Goal: Find specific page/section: Find specific page/section

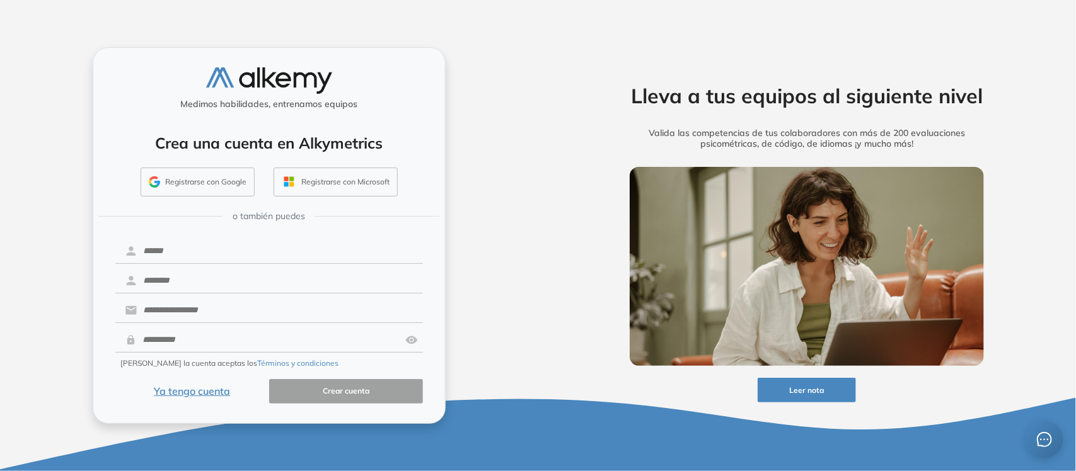
click at [200, 393] on button "Ya tengo cuenta" at bounding box center [192, 391] width 154 height 25
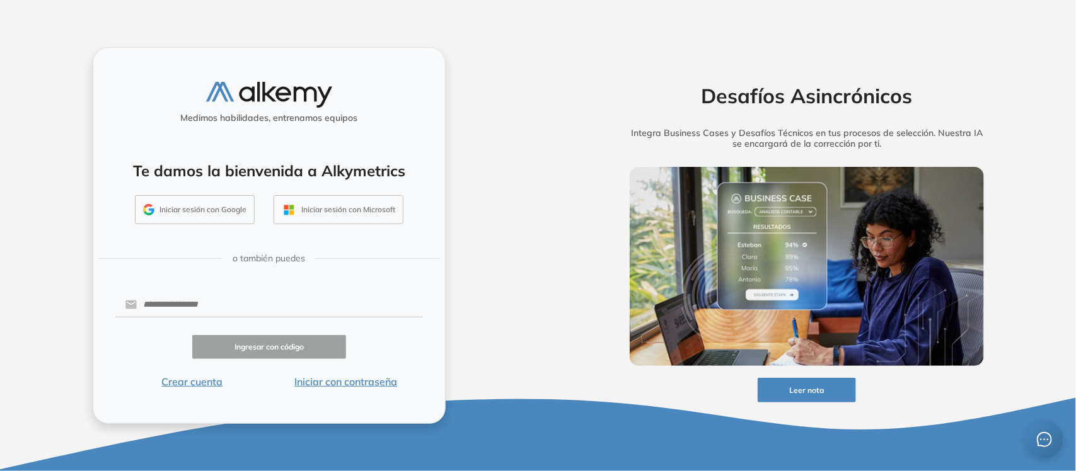
click at [348, 389] on button "Iniciar con contraseña" at bounding box center [346, 381] width 154 height 15
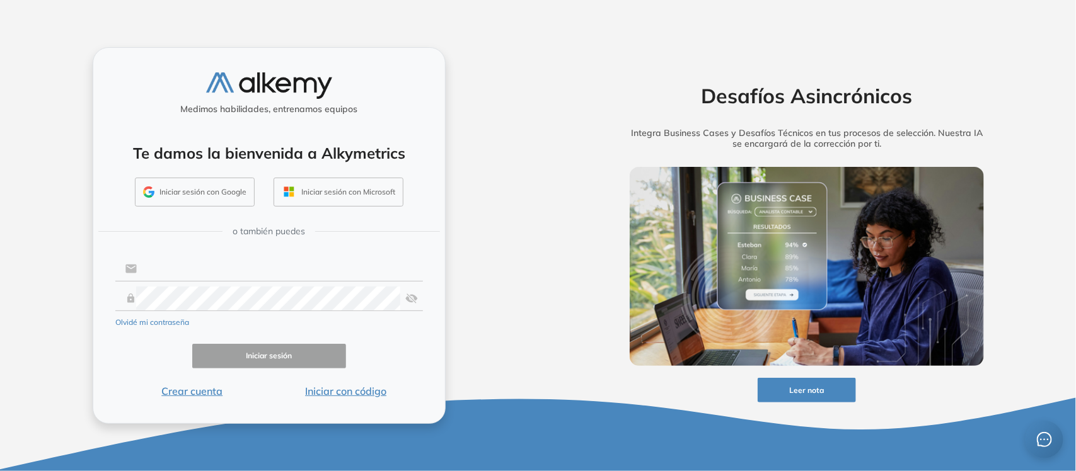
type input "**********"
click at [218, 271] on input "**********" at bounding box center [280, 269] width 286 height 24
click at [275, 350] on button "Iniciar sesión" at bounding box center [269, 356] width 154 height 25
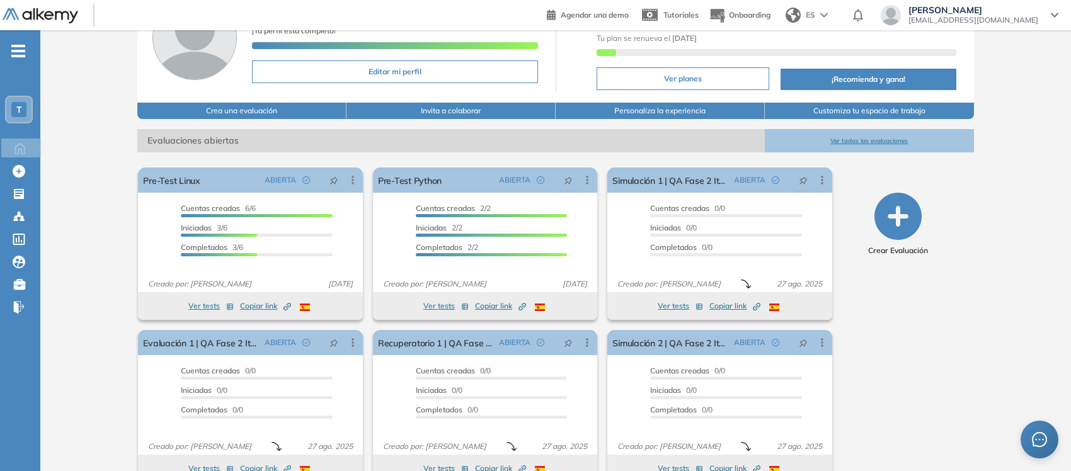
scroll to position [125, 0]
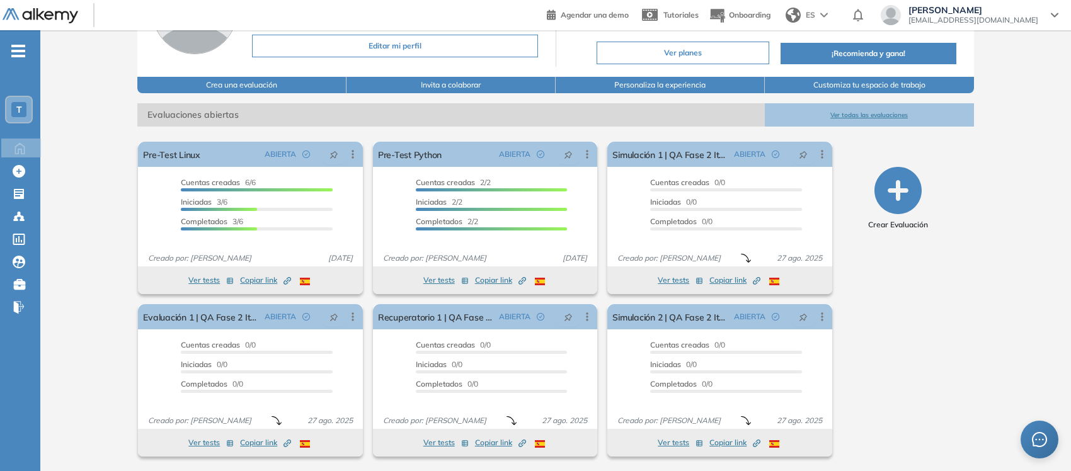
click at [875, 118] on button "Ver todas las evaluaciones" at bounding box center [869, 114] width 209 height 23
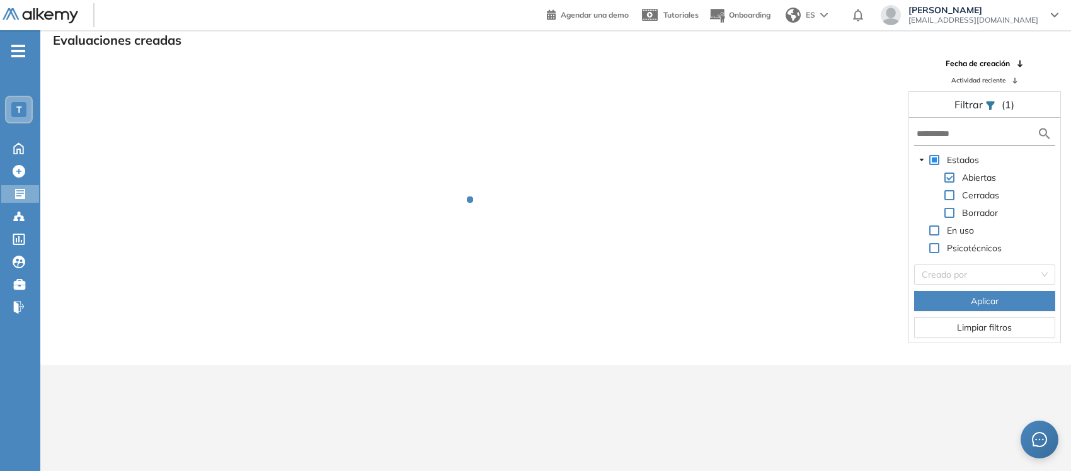
scroll to position [30, 0]
click at [950, 197] on span at bounding box center [950, 196] width 10 height 10
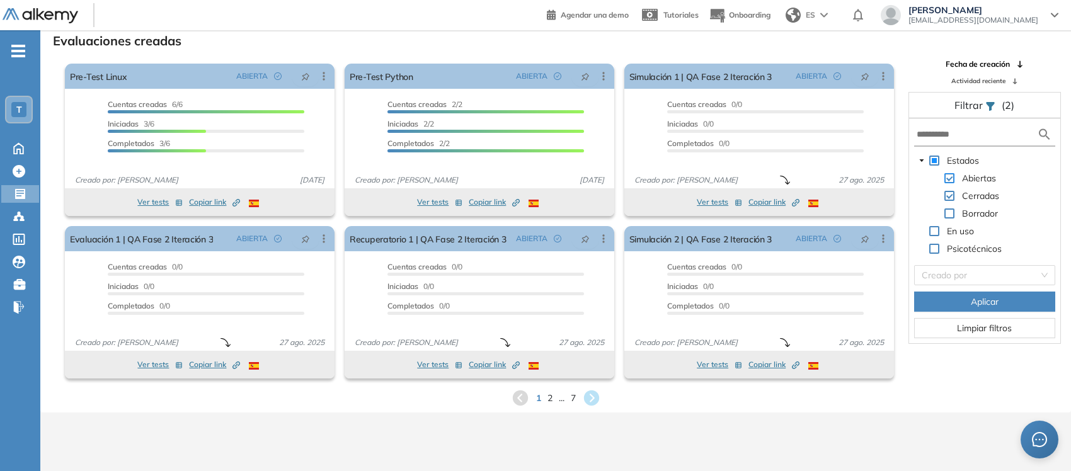
click at [949, 182] on span at bounding box center [950, 178] width 10 height 10
click at [547, 398] on span "2" at bounding box center [550, 398] width 6 height 14
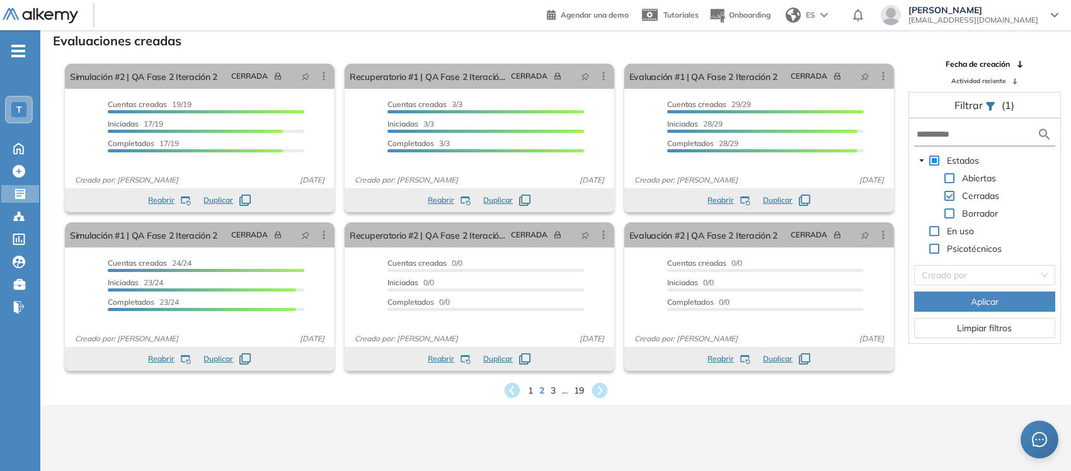
scroll to position [0, 0]
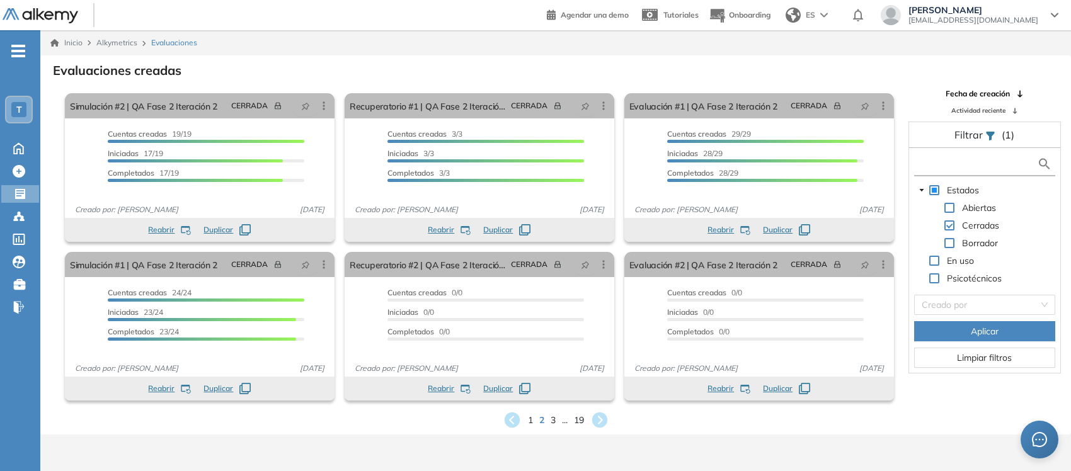
click at [981, 163] on input "text" at bounding box center [977, 164] width 120 height 13
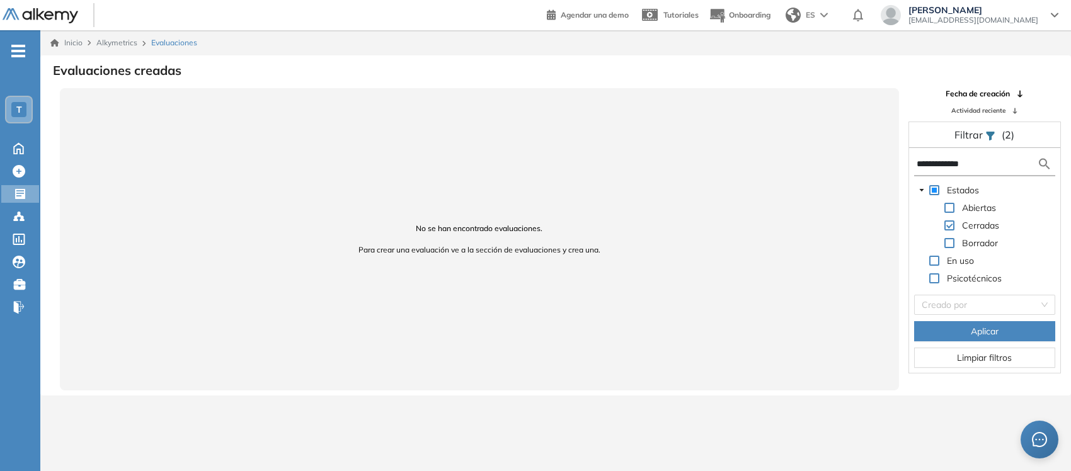
click at [1000, 168] on input "**********" at bounding box center [977, 164] width 120 height 13
type input "*"
type input "*******"
click at [952, 209] on span at bounding box center [950, 208] width 10 height 10
click at [1047, 166] on img at bounding box center [1044, 164] width 15 height 16
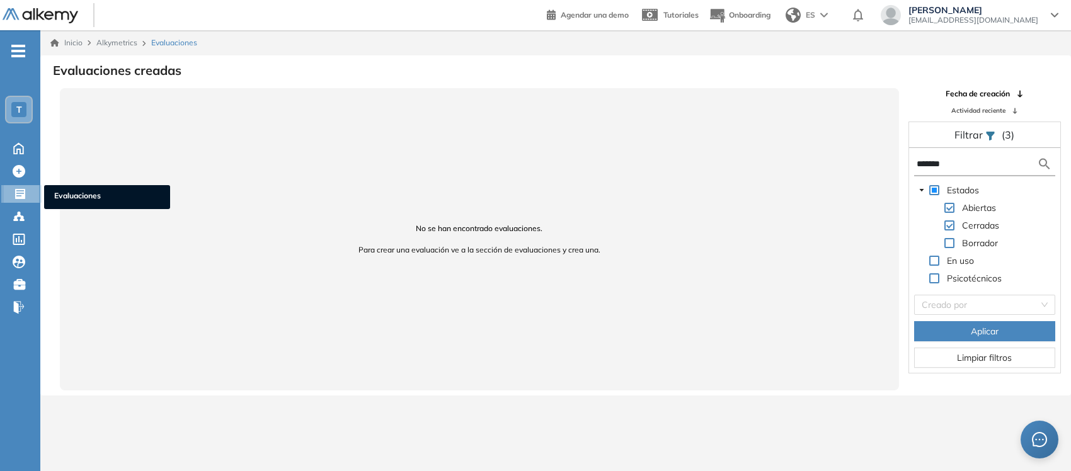
click at [17, 190] on icon at bounding box center [20, 194] width 10 height 10
click at [1000, 359] on span "Limpiar filtros" at bounding box center [984, 358] width 55 height 14
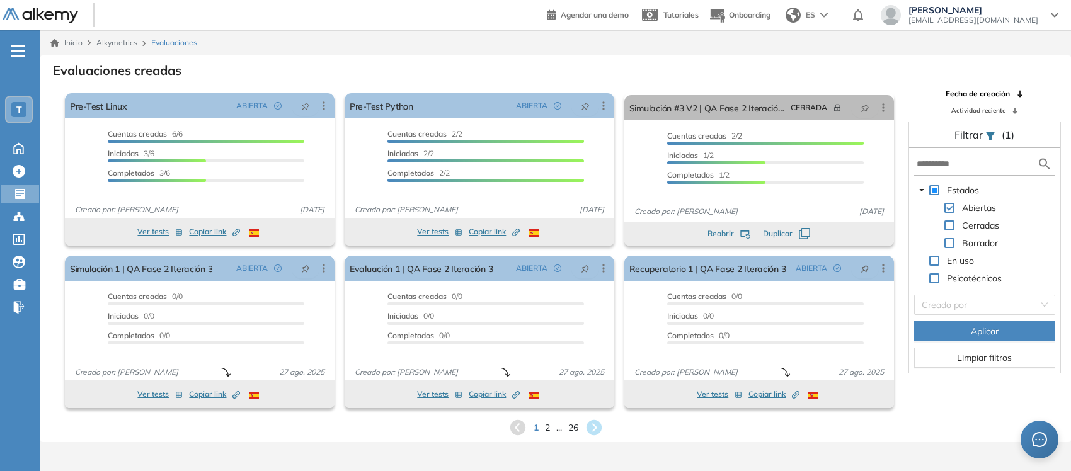
click at [936, 191] on span at bounding box center [935, 190] width 10 height 10
click at [936, 193] on span at bounding box center [935, 190] width 10 height 10
click at [982, 362] on span "Limpiar filtros" at bounding box center [984, 358] width 55 height 14
click at [546, 427] on span "2" at bounding box center [548, 427] width 6 height 14
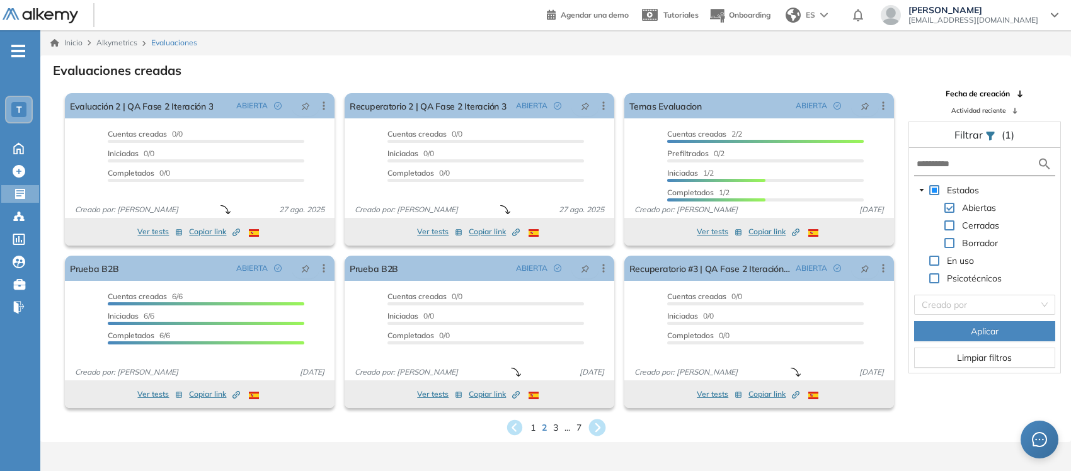
click at [594, 427] on icon at bounding box center [597, 428] width 17 height 17
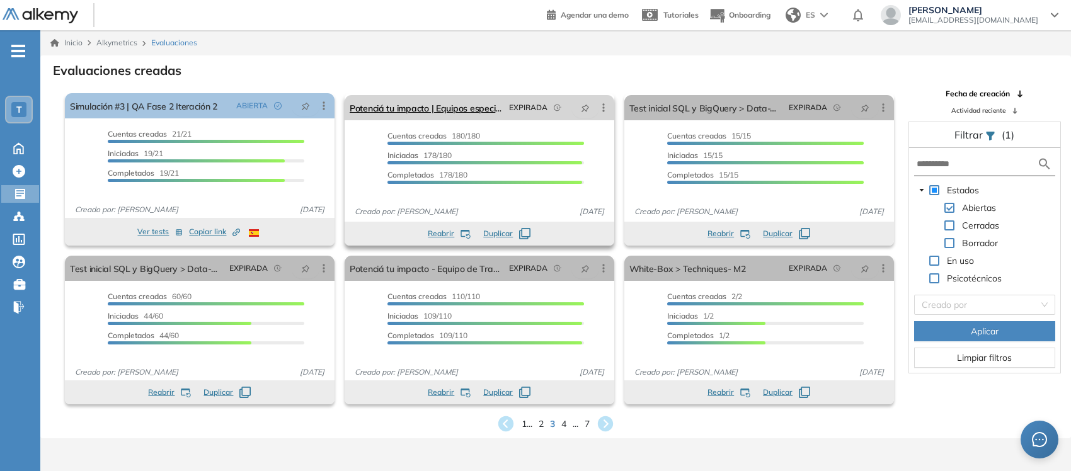
click at [605, 106] on icon at bounding box center [603, 107] width 13 height 13
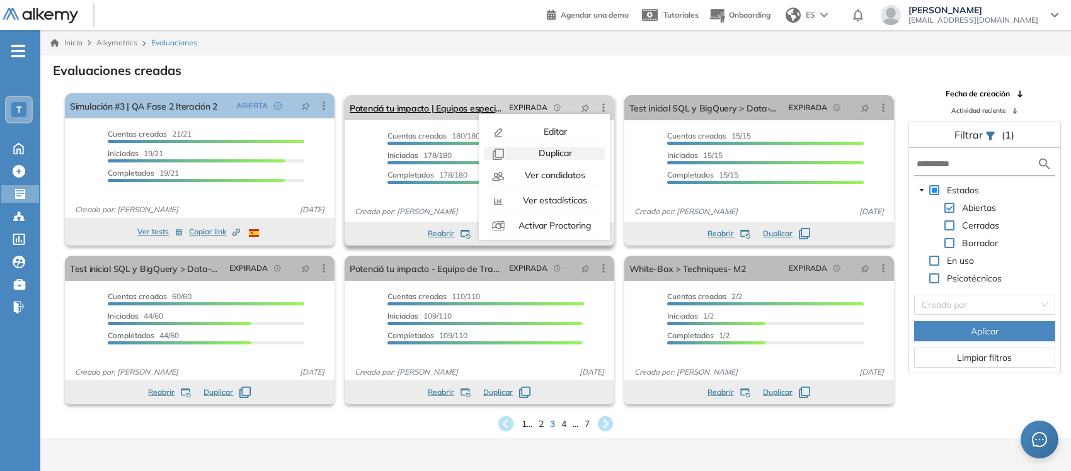
click at [561, 148] on span "Duplicar" at bounding box center [554, 152] width 36 height 11
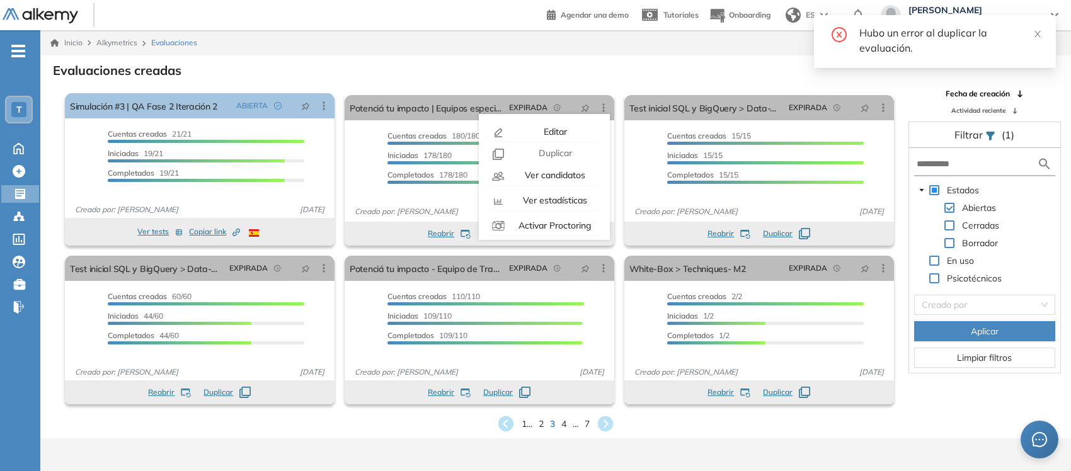
click at [470, 77] on div "Evaluaciones creadas" at bounding box center [555, 70] width 1011 height 18
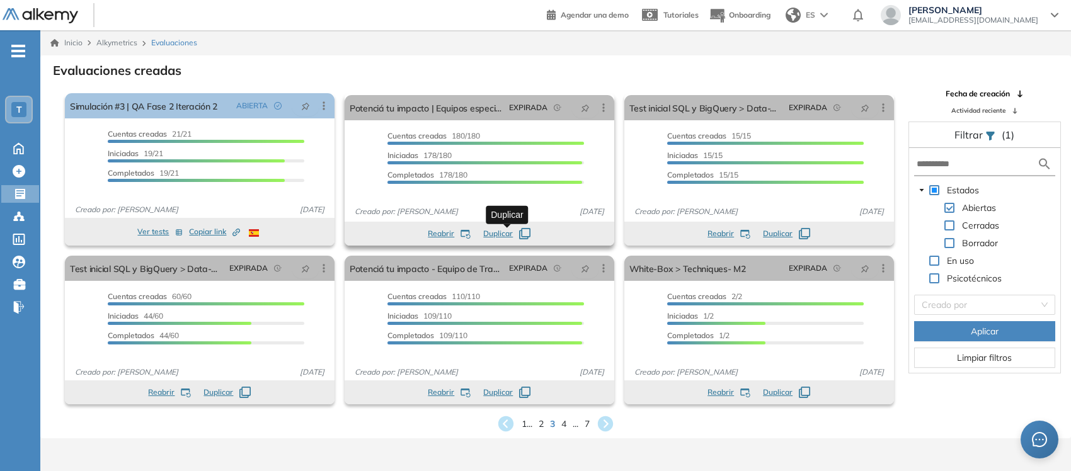
click at [500, 237] on span "Duplicar" at bounding box center [498, 233] width 30 height 11
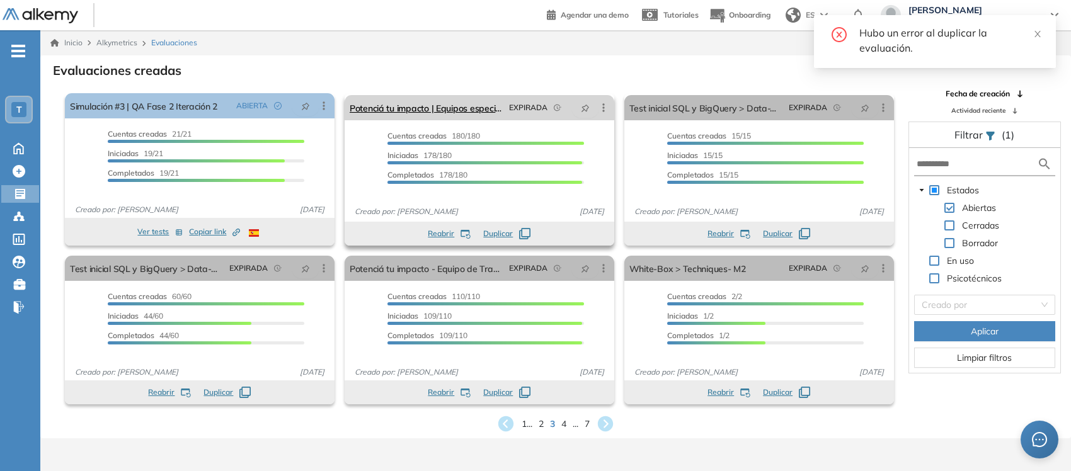
click at [600, 105] on icon at bounding box center [603, 107] width 13 height 13
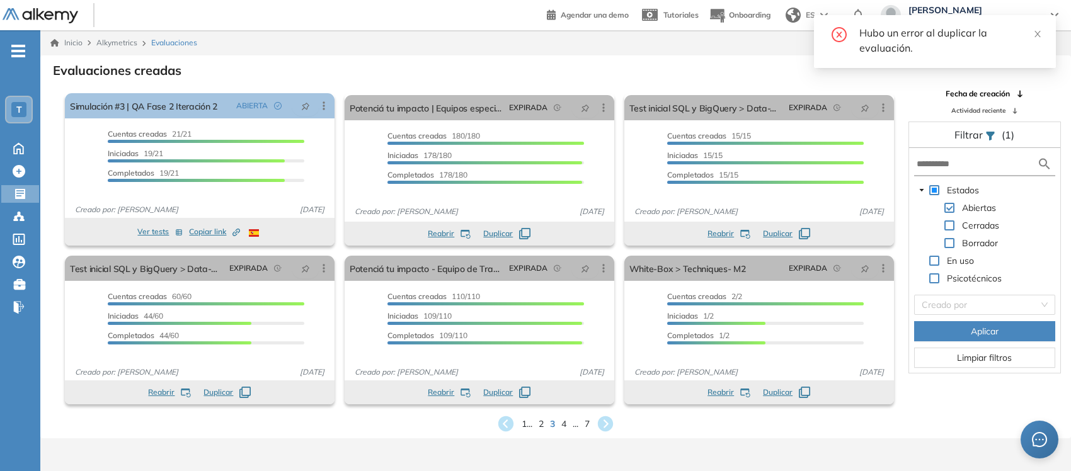
click at [635, 59] on div "Evaluaciones creadas El proctoring será activado ¡Importante!: Los usuarios que…" at bounding box center [555, 246] width 1031 height 383
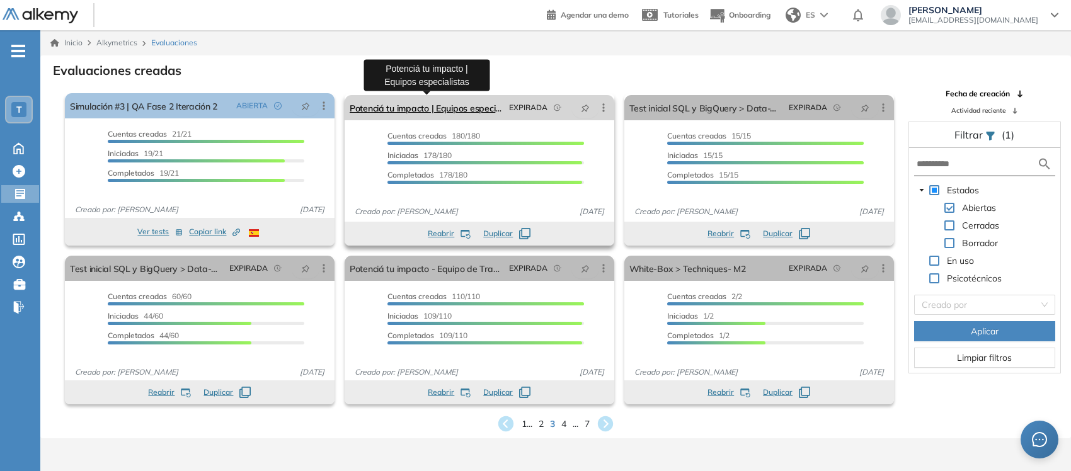
click at [395, 108] on link "Potenciá tu impacto | Equipos especialistas" at bounding box center [427, 107] width 154 height 25
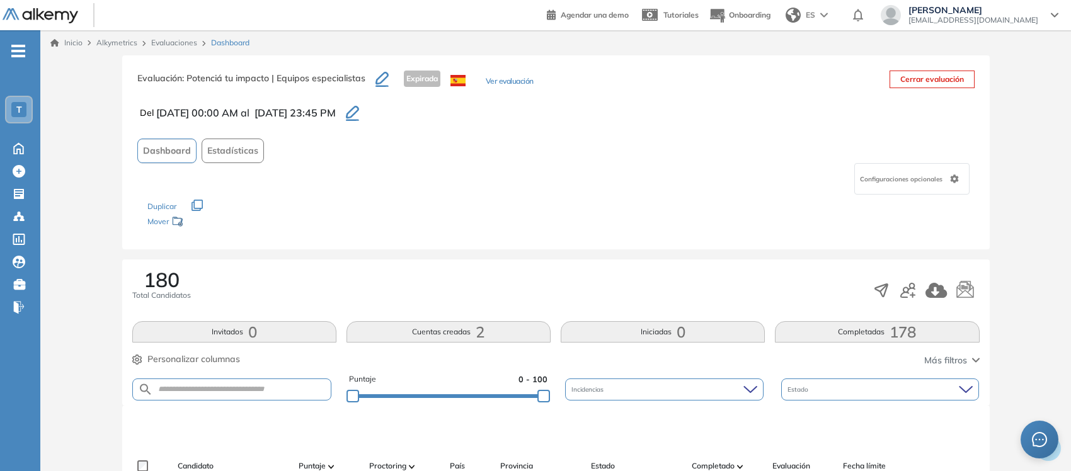
click at [193, 203] on icon "button" at bounding box center [197, 205] width 11 height 11
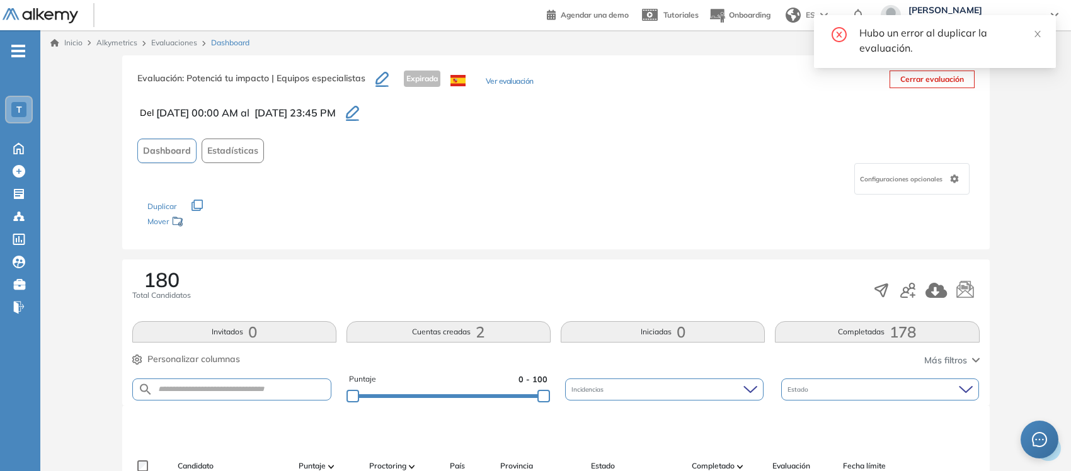
click at [195, 204] on icon "button" at bounding box center [197, 205] width 11 height 11
click at [956, 177] on icon at bounding box center [954, 179] width 8 height 9
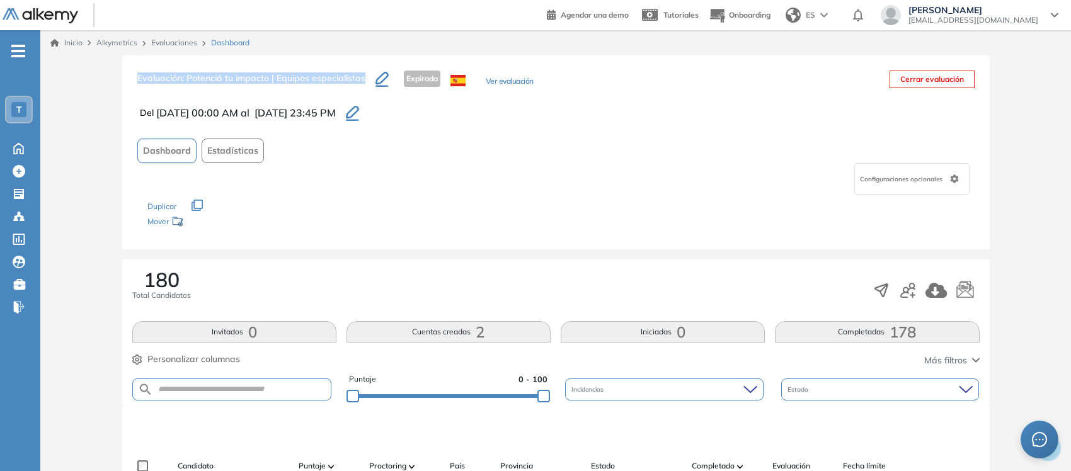
drag, startPoint x: 133, startPoint y: 77, endPoint x: 379, endPoint y: 78, distance: 246.4
click at [379, 78] on div "Evaluación : Potenciá tu impacto | Equipos especialistas Expirada Ver evaluació…" at bounding box center [556, 152] width 868 height 194
copy div "Evaluación : Potenciá tu impacto | Equipos especialistas"
click at [195, 209] on icon "button" at bounding box center [197, 205] width 11 height 11
click at [199, 206] on icon "button" at bounding box center [197, 205] width 11 height 11
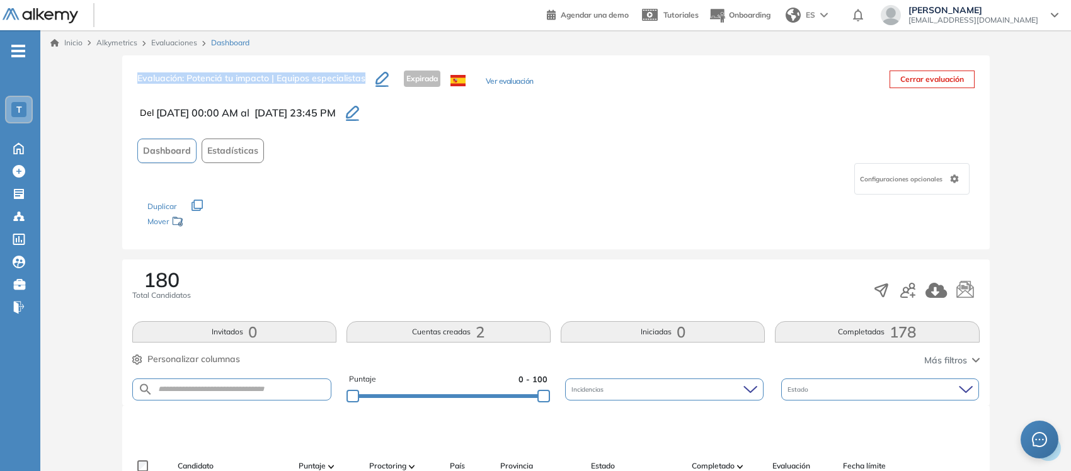
copy div "Evaluación : Potenciá tu impacto | Equipos especialistas"
